Goal: Task Accomplishment & Management: Manage account settings

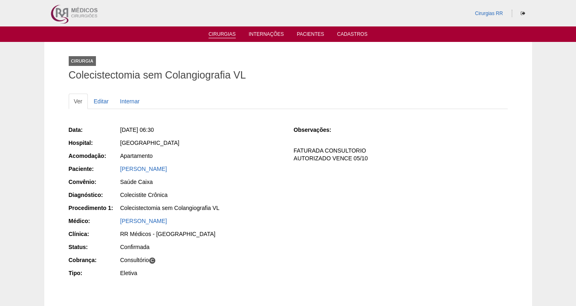
click at [217, 35] on link "Cirurgias" at bounding box center [222, 34] width 27 height 7
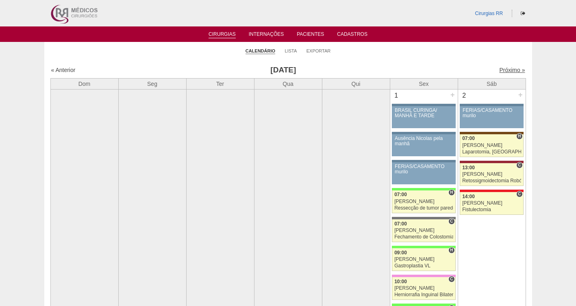
click at [499, 72] on link "Próximo »" at bounding box center [512, 70] width 26 height 7
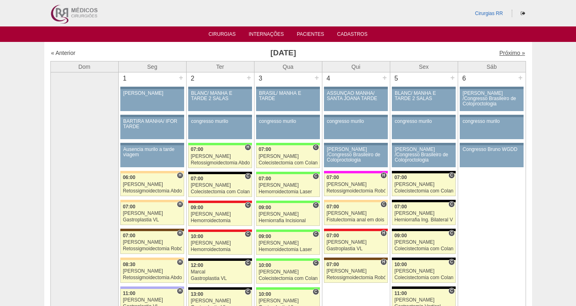
click at [505, 54] on link "Próximo »" at bounding box center [512, 53] width 26 height 7
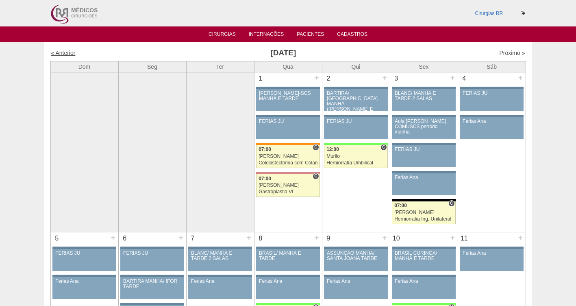
click at [63, 54] on link "« Anterior" at bounding box center [63, 53] width 24 height 7
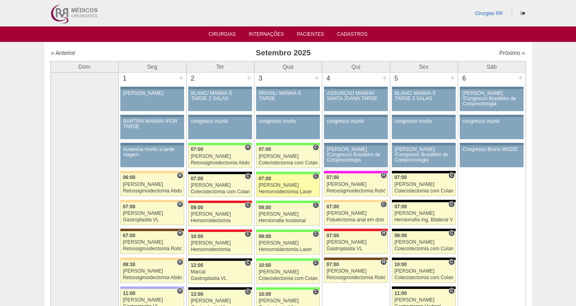
click at [271, 189] on div "Hemorroidectomia Laser" at bounding box center [288, 191] width 59 height 5
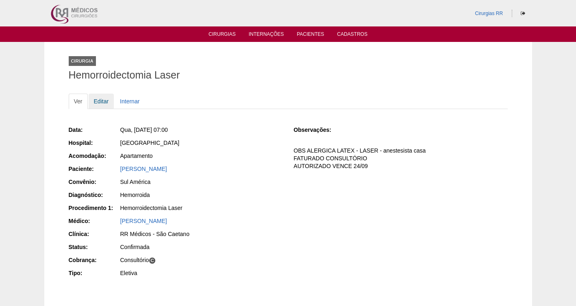
click at [102, 103] on link "Editar" at bounding box center [102, 101] width 26 height 15
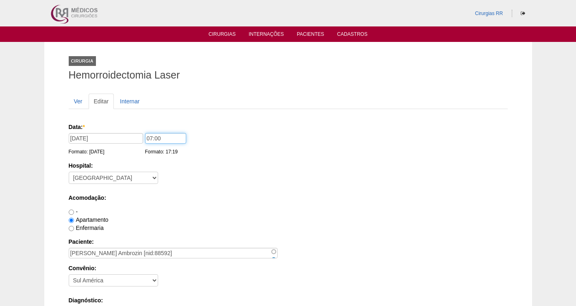
drag, startPoint x: 170, startPoint y: 140, endPoint x: 130, endPoint y: 138, distance: 40.3
click at [132, 131] on div "Data: * 03/09/2025 Formato: 28/08/2025 07:00 Formato: 17:19" at bounding box center [287, 127] width 436 height 8
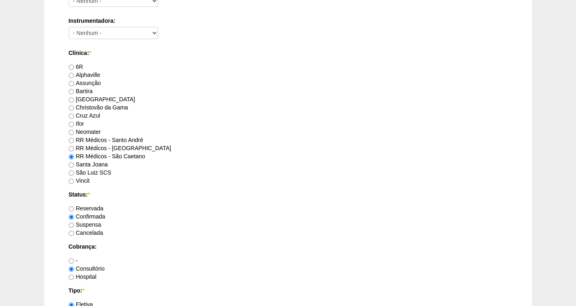
scroll to position [742, 0]
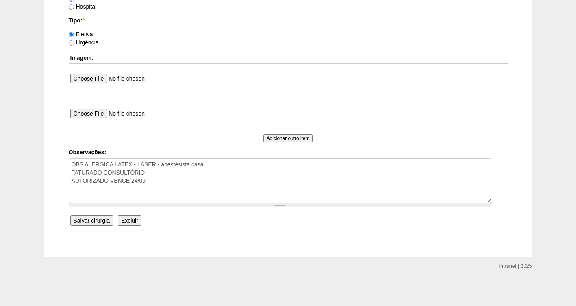
type input "06:00"
click at [89, 220] on input "Salvar cirurgia" at bounding box center [91, 220] width 43 height 11
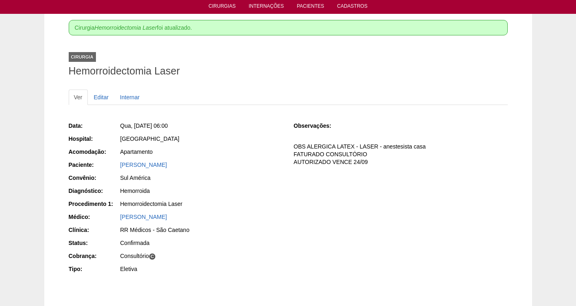
scroll to position [29, 0]
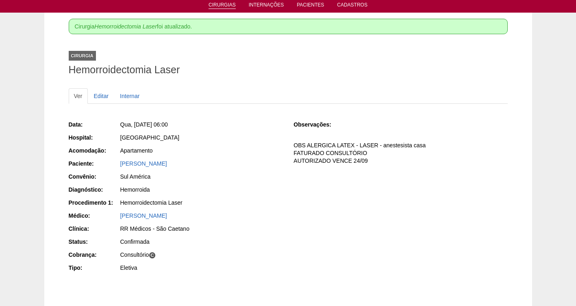
click at [219, 4] on link "Cirurgias" at bounding box center [222, 5] width 27 height 7
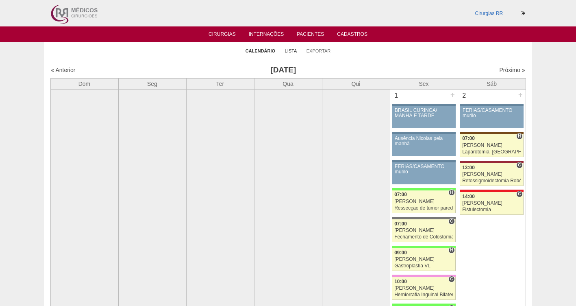
click at [292, 52] on link "Lista" at bounding box center [291, 51] width 12 height 6
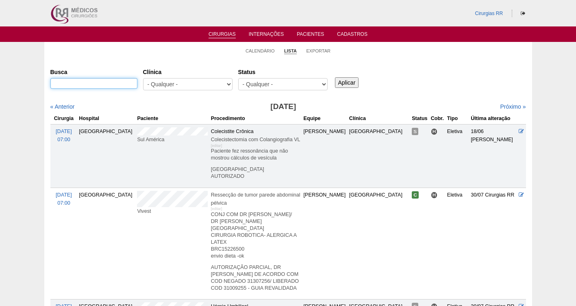
click at [98, 84] on input "Busca" at bounding box center [93, 83] width 87 height 11
paste input "JORDANA BATISTA ANSELMO"
type input "JORDANA BATISTA ANSELMO"
click at [344, 82] on input "Aplicar" at bounding box center [347, 82] width 24 height 11
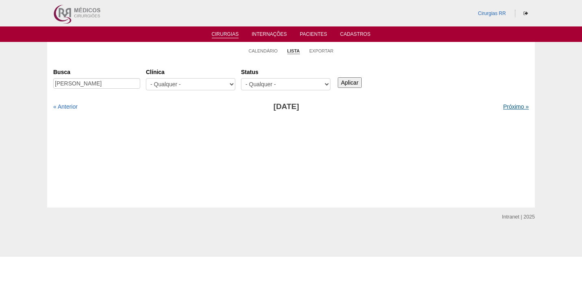
click at [509, 107] on link "Próximo »" at bounding box center [516, 106] width 26 height 7
click at [509, 105] on link "Próximo »" at bounding box center [516, 106] width 26 height 7
click at [320, 34] on link "Pacientes" at bounding box center [313, 34] width 27 height 7
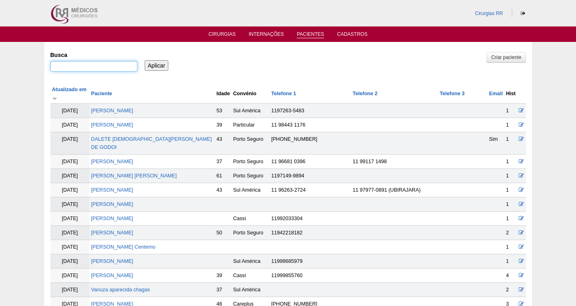
click at [63, 65] on input "Busca" at bounding box center [93, 66] width 87 height 11
type input "JORDANA"
click at [145, 60] on input "Aplicar" at bounding box center [157, 65] width 24 height 11
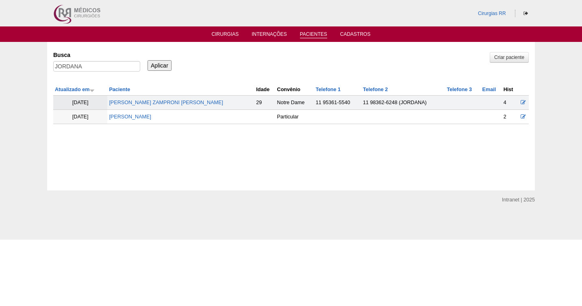
click at [79, 115] on td "09/12/2020" at bounding box center [80, 117] width 54 height 14
click at [141, 115] on link "[PERSON_NAME] Busse" at bounding box center [130, 117] width 42 height 6
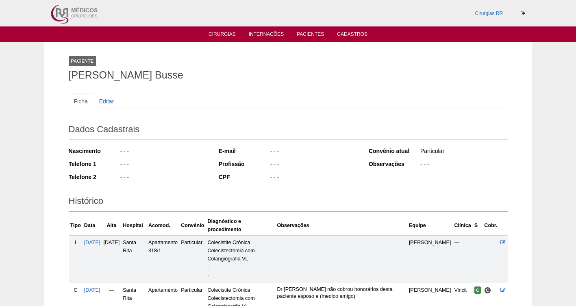
scroll to position [87, 0]
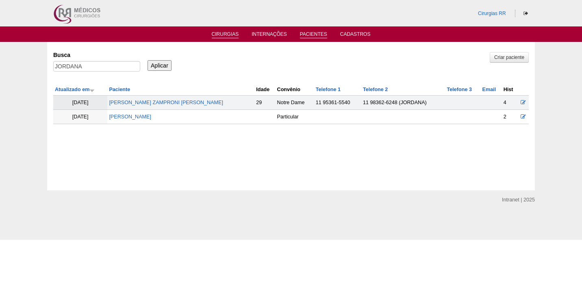
click at [220, 34] on link "Cirurgias" at bounding box center [225, 34] width 27 height 7
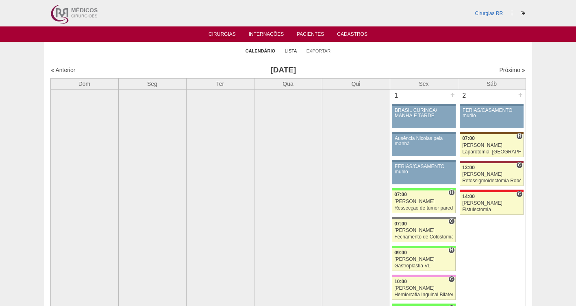
click at [291, 51] on link "Lista" at bounding box center [291, 51] width 12 height 6
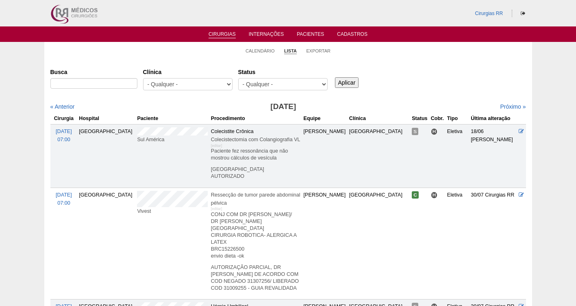
select select "resr"
click at [238, 78] on select "- Qualquer - Reservada Confirmada Suspensa Cancelada" at bounding box center [282, 84] width 89 height 12
click at [340, 80] on input "Aplicar" at bounding box center [347, 82] width 24 height 11
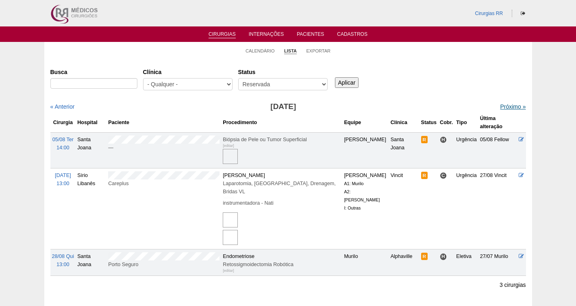
click at [507, 106] on link "Próximo »" at bounding box center [513, 106] width 26 height 7
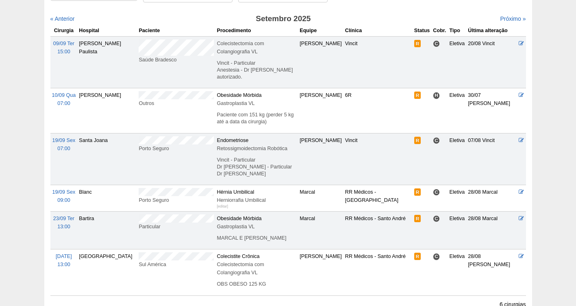
scroll to position [94, 0]
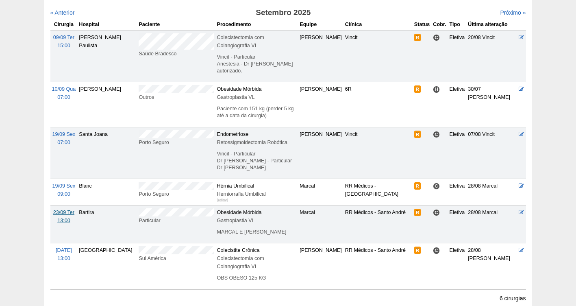
click at [64, 209] on span "23/09 Ter" at bounding box center [63, 212] width 21 height 6
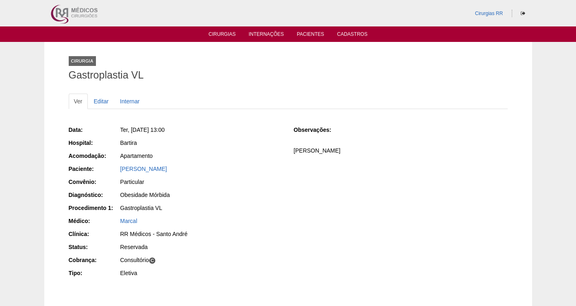
drag, startPoint x: 193, startPoint y: 128, endPoint x: 129, endPoint y: 126, distance: 63.5
click at [129, 126] on div "Ter, 23/09/2025 - 13:00" at bounding box center [201, 130] width 162 height 8
copy span "23/09/2025 - 13:00"
drag, startPoint x: 144, startPoint y: 108, endPoint x: 266, endPoint y: 236, distance: 176.5
click at [266, 236] on div "RR Médicos - Santo André" at bounding box center [201, 234] width 162 height 8
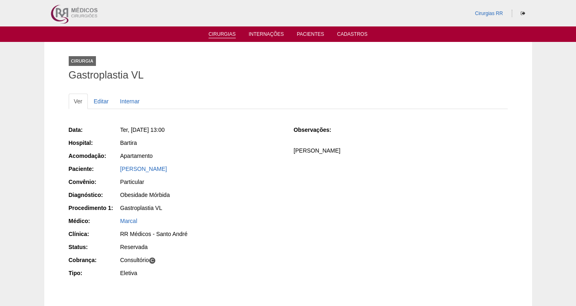
click at [222, 33] on link "Cirurgias" at bounding box center [222, 34] width 27 height 7
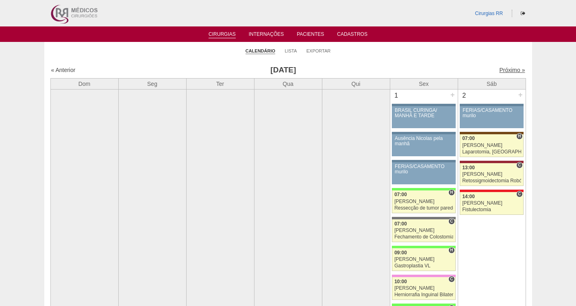
click at [505, 73] on link "Próximo »" at bounding box center [512, 70] width 26 height 7
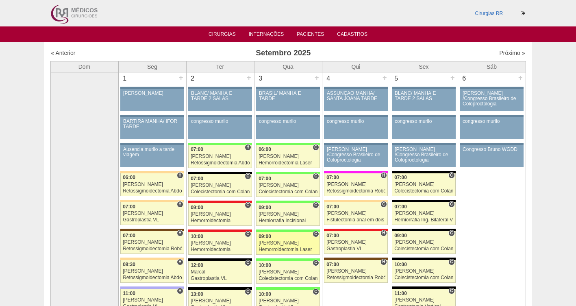
click at [282, 244] on div "[PERSON_NAME]" at bounding box center [288, 242] width 59 height 5
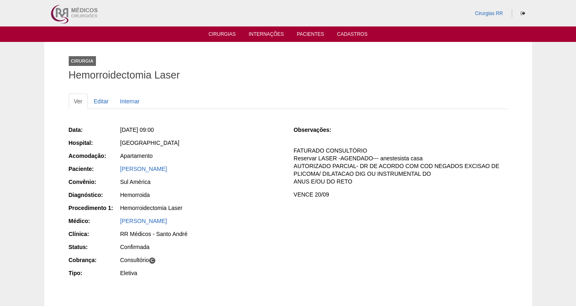
drag, startPoint x: 176, startPoint y: 168, endPoint x: 109, endPoint y: 168, distance: 66.7
click at [109, 168] on div "Paciente: [PERSON_NAME]" at bounding box center [176, 170] width 214 height 10
copy div "Paciente: [PERSON_NAME]"
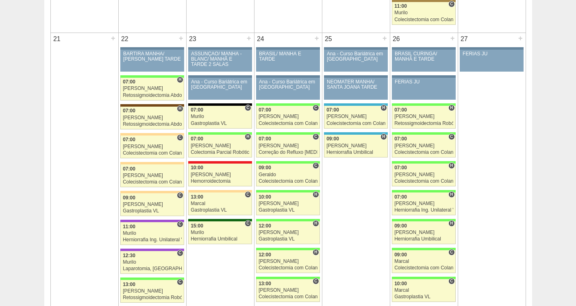
scroll to position [1169, 0]
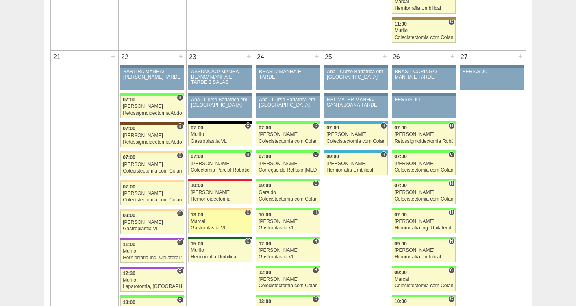
click at [208, 223] on div "Marcal" at bounding box center [220, 221] width 59 height 5
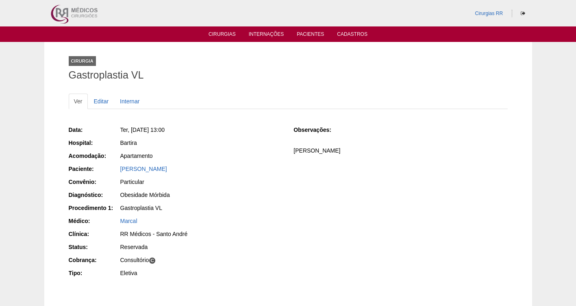
drag, startPoint x: 202, startPoint y: 171, endPoint x: 99, endPoint y: 172, distance: 102.5
click at [99, 172] on div "Paciente: Jordana Batista Anselmo" at bounding box center [176, 170] width 214 height 10
copy div "Paciente: Jordana Batista Anselmo"
drag, startPoint x: 200, startPoint y: 129, endPoint x: 130, endPoint y: 127, distance: 70.4
click at [130, 127] on div "Ter, 23/09/2025 - 13:00" at bounding box center [201, 130] width 162 height 8
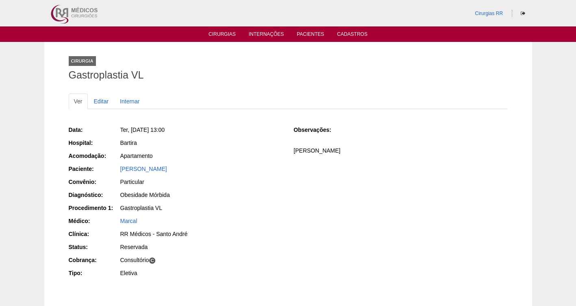
copy span "23/09/2025 - 13:00"
click at [106, 99] on link "Editar" at bounding box center [102, 101] width 26 height 15
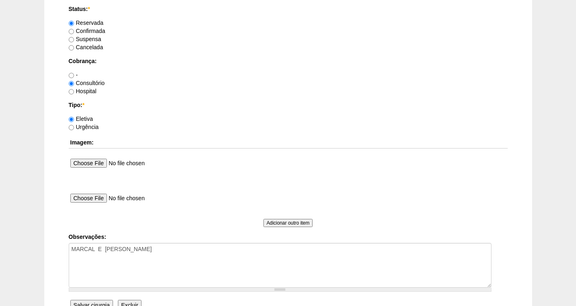
scroll to position [674, 0]
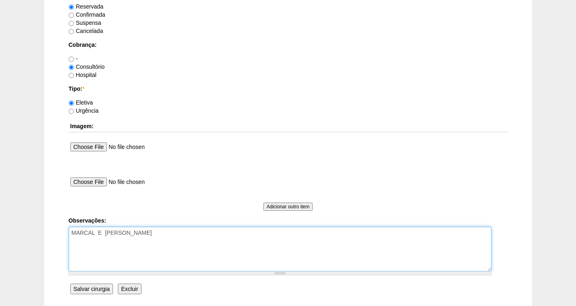
click at [178, 235] on textarea "[PERSON_NAME]" at bounding box center [280, 248] width 423 height 45
type textarea "MARCAL E NATHAN CIENTES FATURADA CONSULTORIO PARTICULAR"
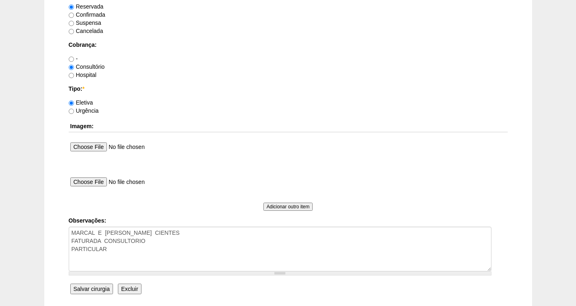
click at [100, 14] on label "Confirmada" at bounding box center [87, 14] width 37 height 7
click at [74, 14] on input "Confirmada" at bounding box center [71, 15] width 5 height 5
radio input "true"
click at [91, 287] on input "Salvar cirurgia" at bounding box center [91, 288] width 43 height 11
